Goal: Navigation & Orientation: Find specific page/section

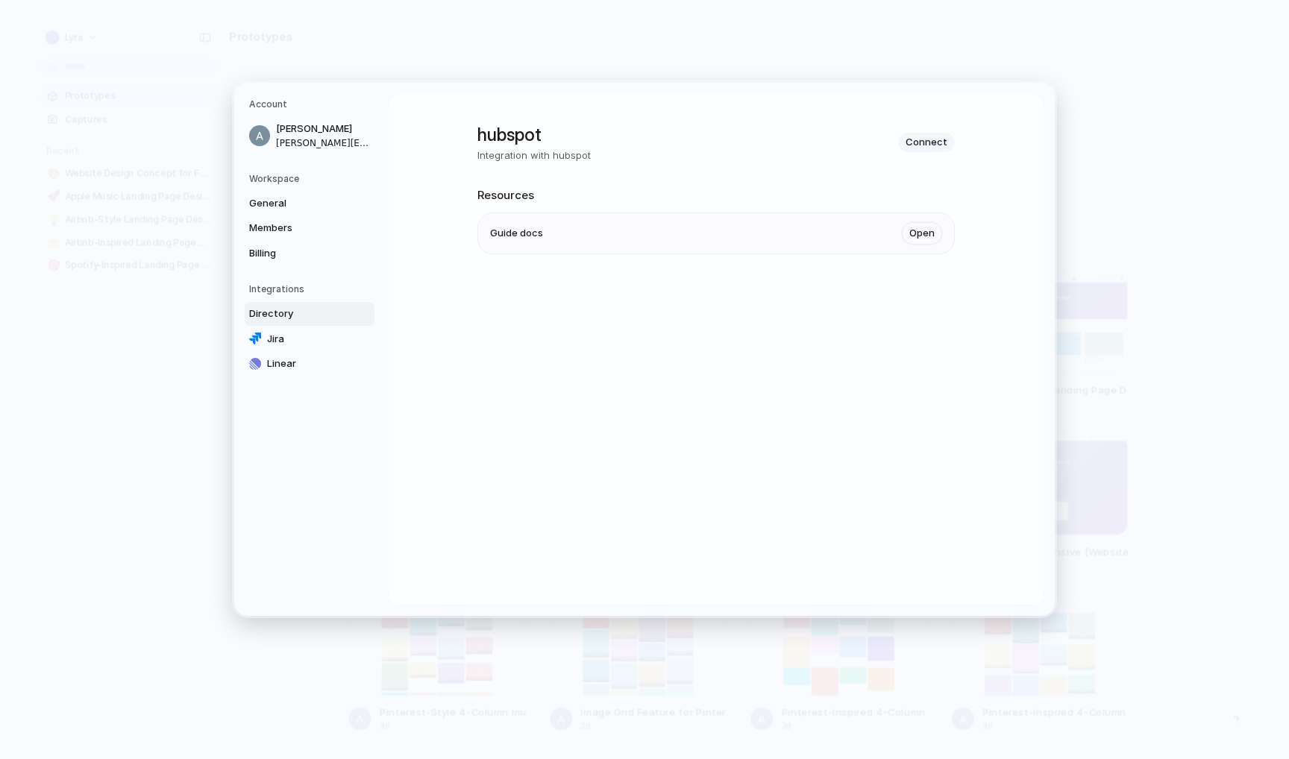
click at [300, 307] on span "Directory" at bounding box center [296, 314] width 95 height 15
